Goal: Transaction & Acquisition: Book appointment/travel/reservation

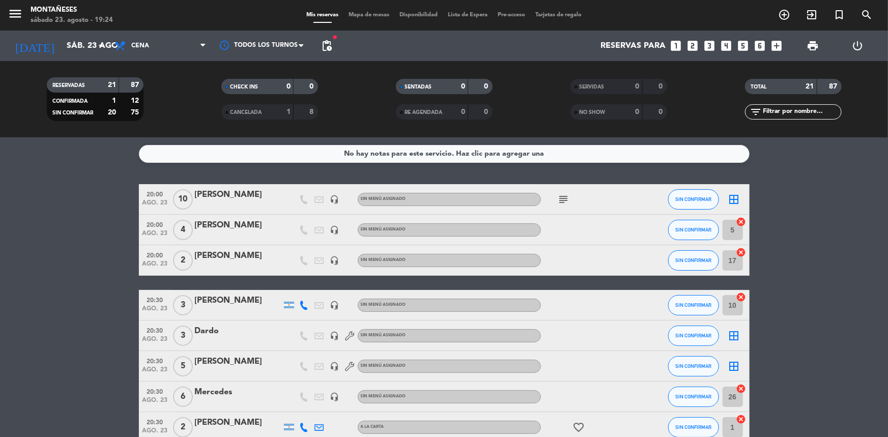
click at [693, 40] on icon "looks_two" at bounding box center [692, 45] width 13 height 13
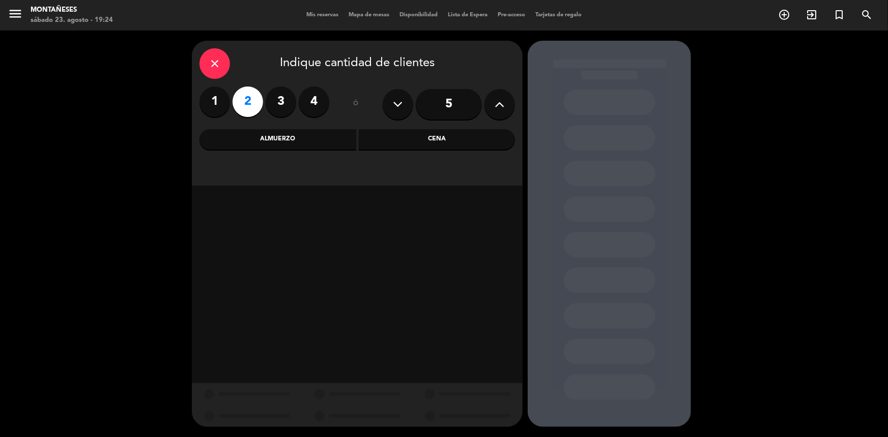
click at [394, 135] on div "Cena" at bounding box center [437, 139] width 157 height 20
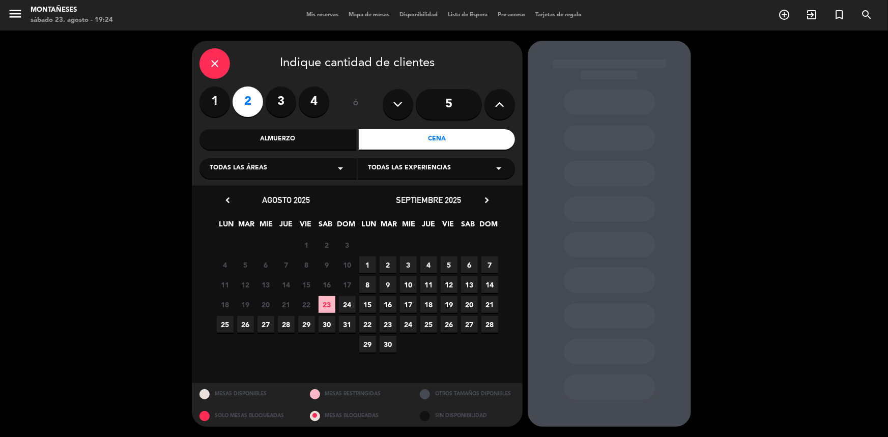
click at [328, 307] on span "23" at bounding box center [326, 304] width 17 height 17
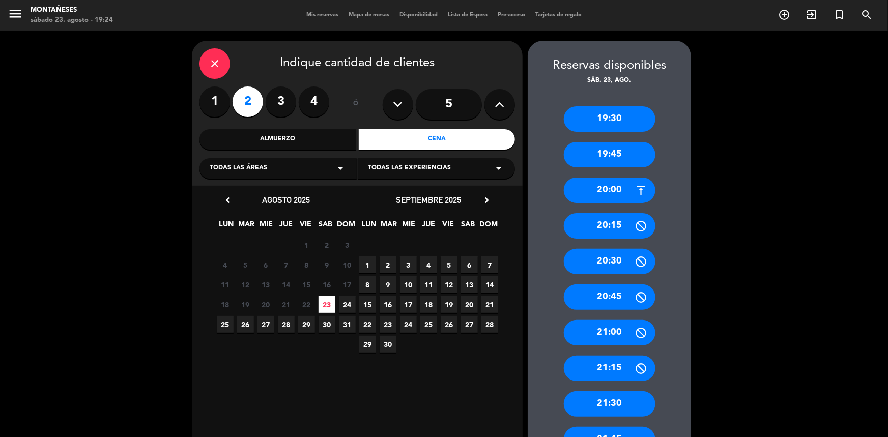
click at [616, 184] on div "20:00" at bounding box center [610, 190] width 92 height 25
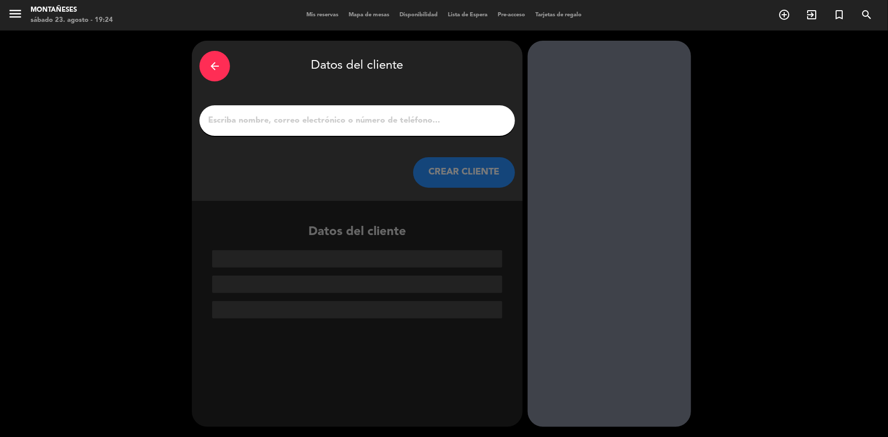
click at [398, 111] on div at bounding box center [356, 120] width 315 height 31
click at [394, 122] on input "1" at bounding box center [357, 120] width 300 height 14
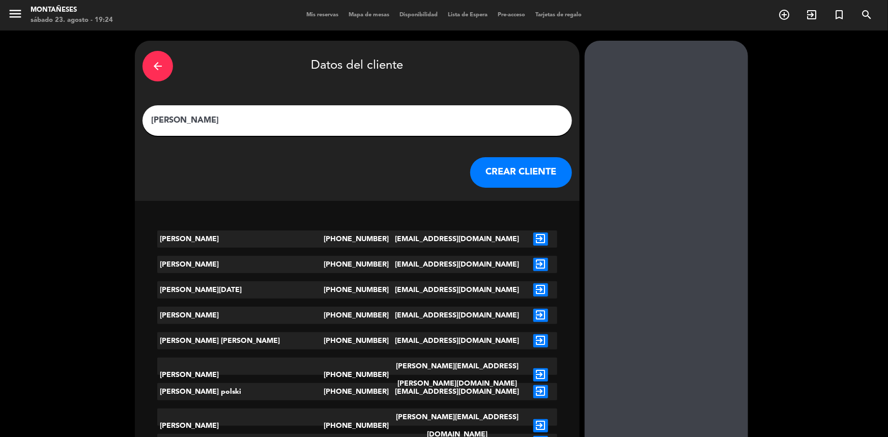
click at [321, 116] on input "[PERSON_NAME]" at bounding box center [357, 120] width 414 height 14
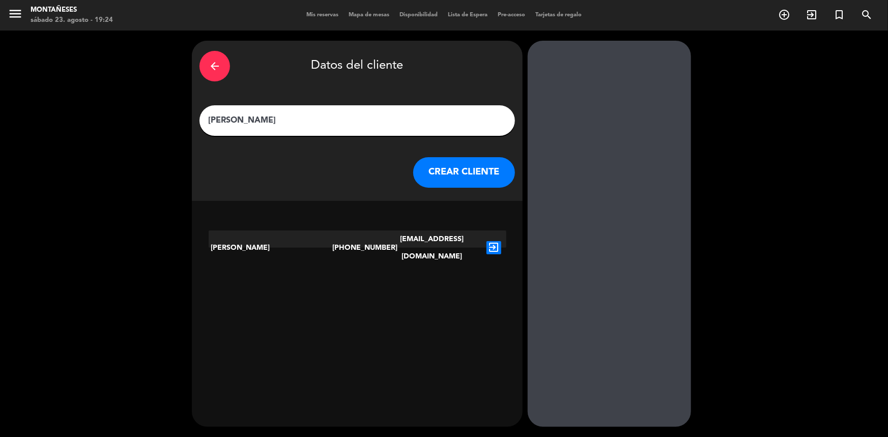
type input "[PERSON_NAME]"
click at [427, 181] on button "CREAR CLIENTE" at bounding box center [464, 172] width 102 height 31
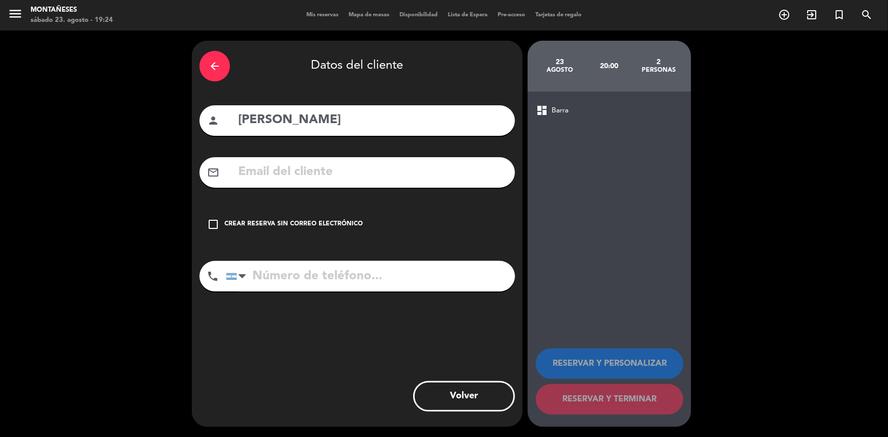
click at [331, 228] on div "Crear reserva sin correo electrónico" at bounding box center [293, 224] width 138 height 10
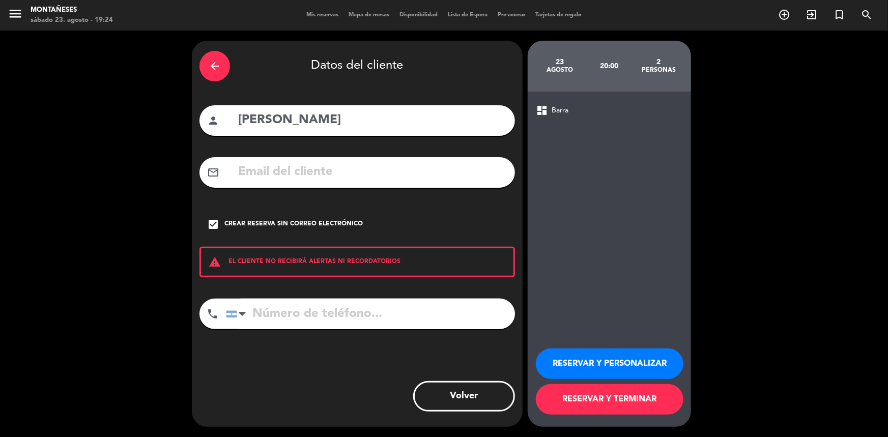
click at [585, 399] on button "RESERVAR Y TERMINAR" at bounding box center [610, 399] width 148 height 31
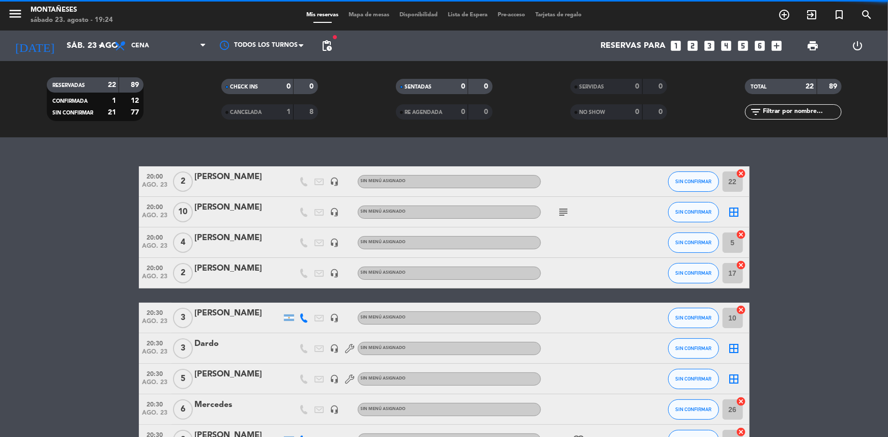
click at [136, 168] on div "20:00 ago. 23 2 [PERSON_NAME] headset_mic Sin menú asignado SIN CONFIRMAR 22 ca…" at bounding box center [444, 287] width 888 height 300
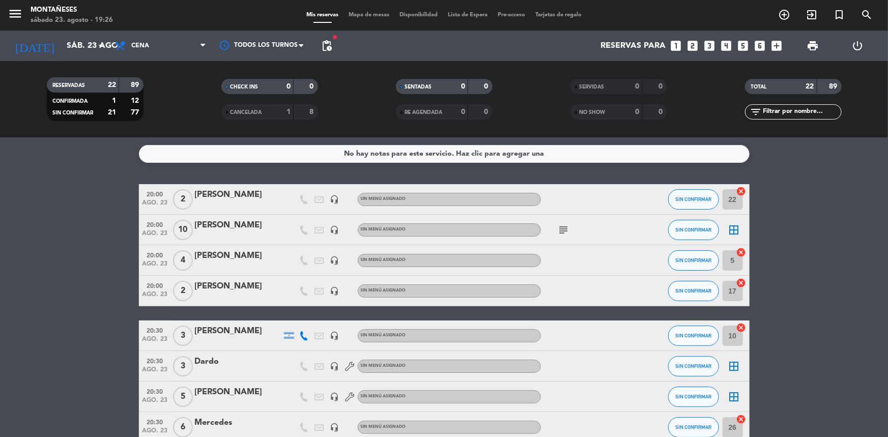
click at [86, 163] on div "No hay notas para este servicio. Haz clic para agregar una 20:00 ago. 23 2 [PER…" at bounding box center [444, 287] width 888 height 300
click at [73, 47] on input "sáb. 23 ago." at bounding box center [115, 46] width 107 height 20
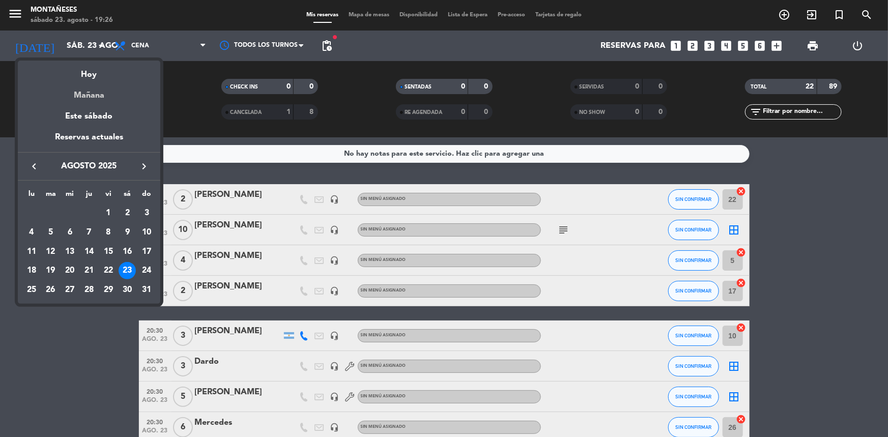
click at [92, 95] on div "Mañana" at bounding box center [89, 91] width 142 height 21
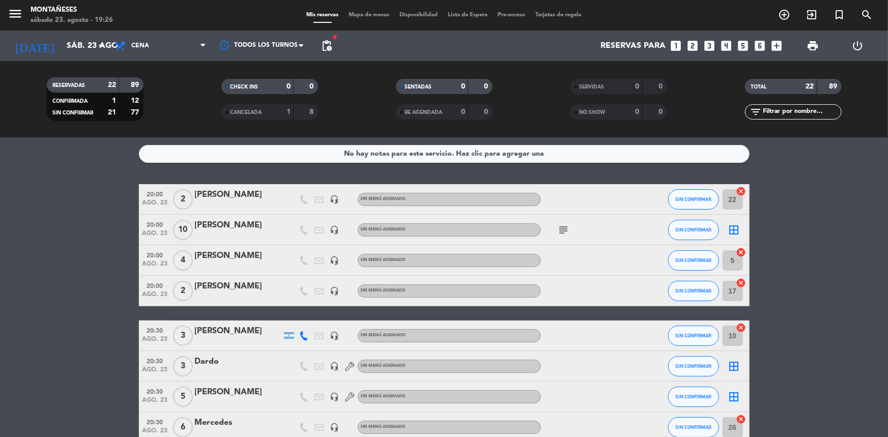
type input "dom. 24 ago."
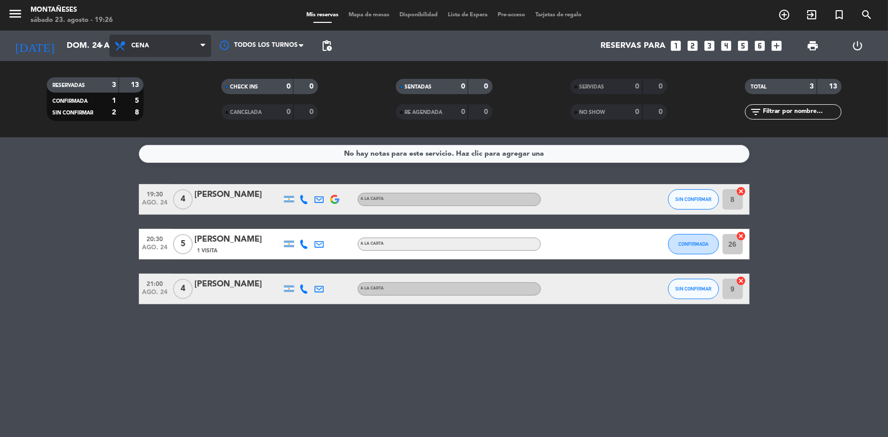
click at [191, 45] on span "Cena" at bounding box center [160, 46] width 102 height 22
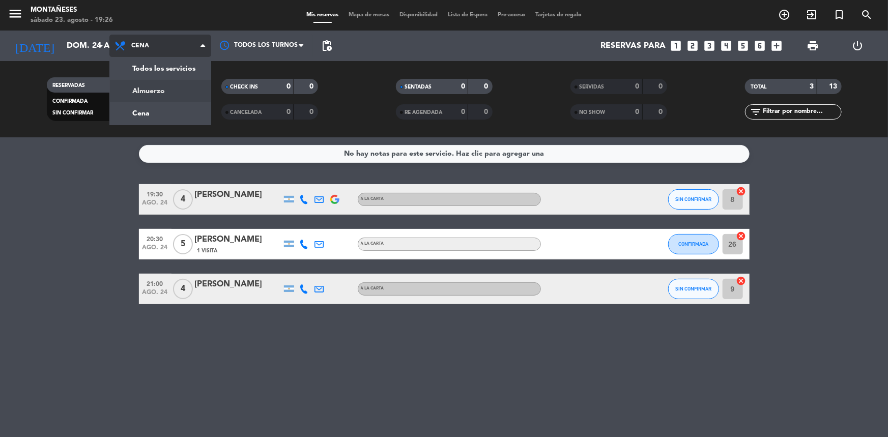
click at [192, 91] on div "menu Montañeses sábado 23. agosto - 19:26 Mis reservas Mapa de mesas Disponibil…" at bounding box center [444, 68] width 888 height 137
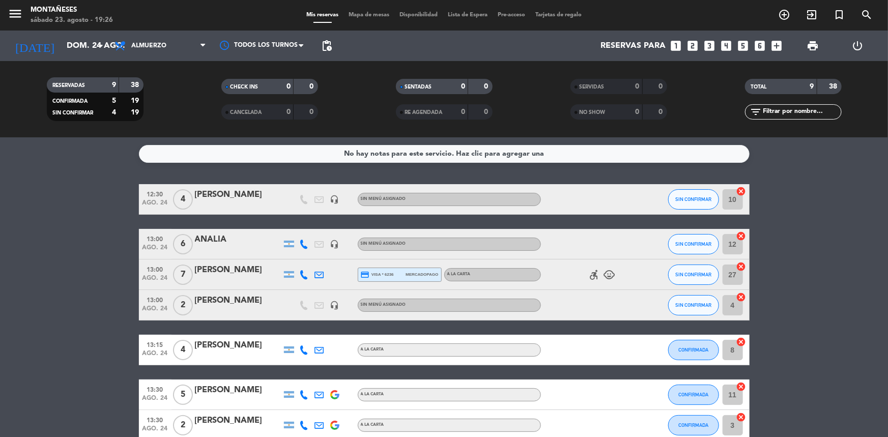
scroll to position [129, 0]
